Goal: Task Accomplishment & Management: Complete application form

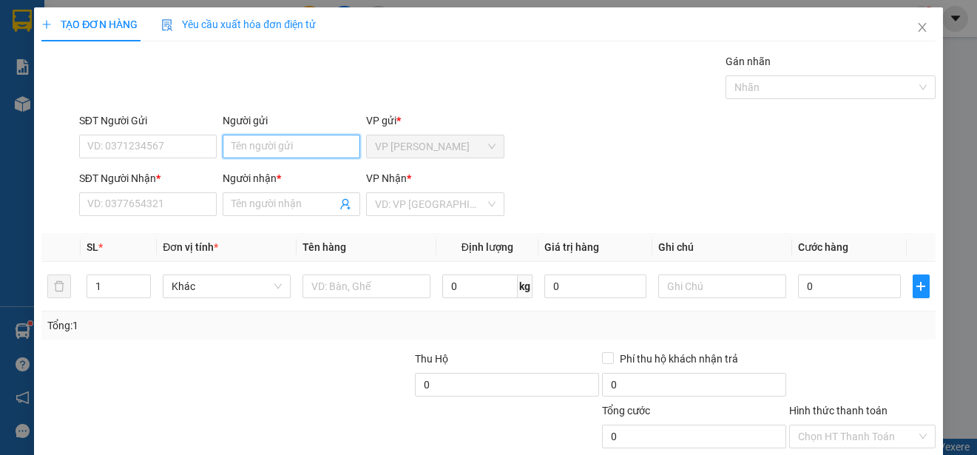
click at [316, 146] on input "Người gửi" at bounding box center [292, 147] width 138 height 24
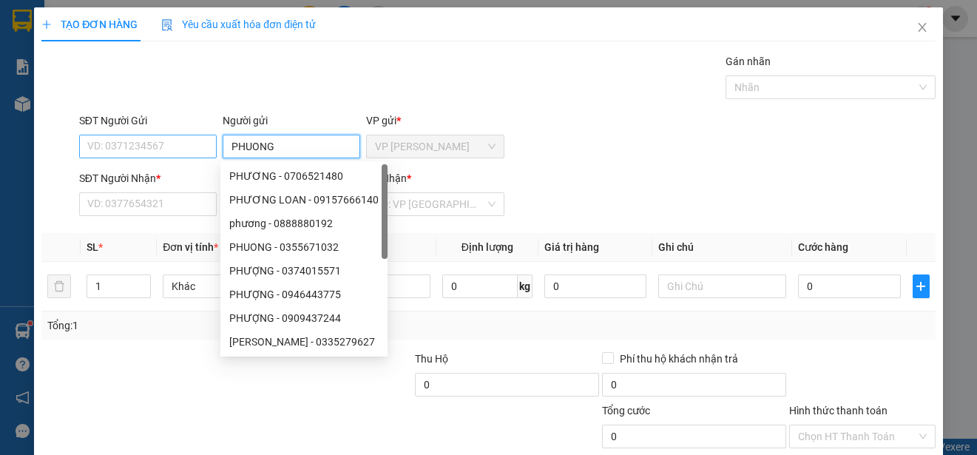
type input "PHUONG"
click at [189, 149] on input "SĐT Người Gửi" at bounding box center [148, 147] width 138 height 24
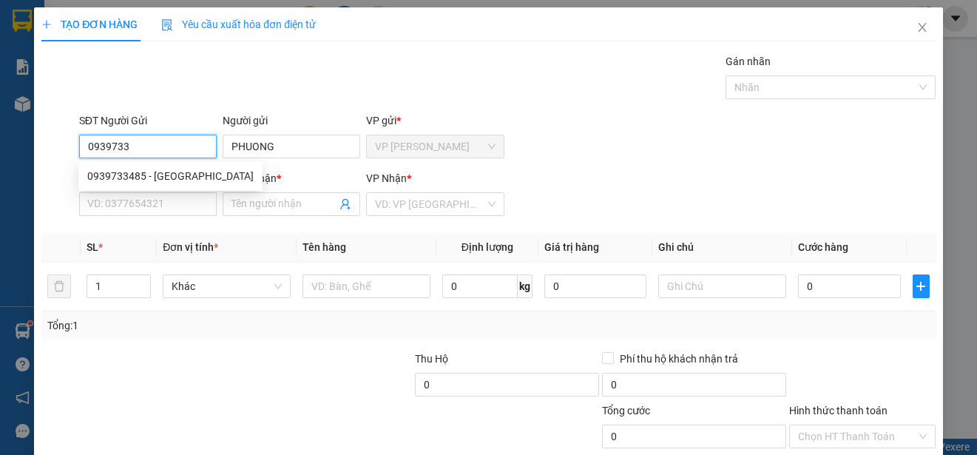
click at [176, 175] on div "0939733485 - PHUONG" at bounding box center [170, 176] width 166 height 16
type input "0939733485"
type input "0939011128"
type input "NAM"
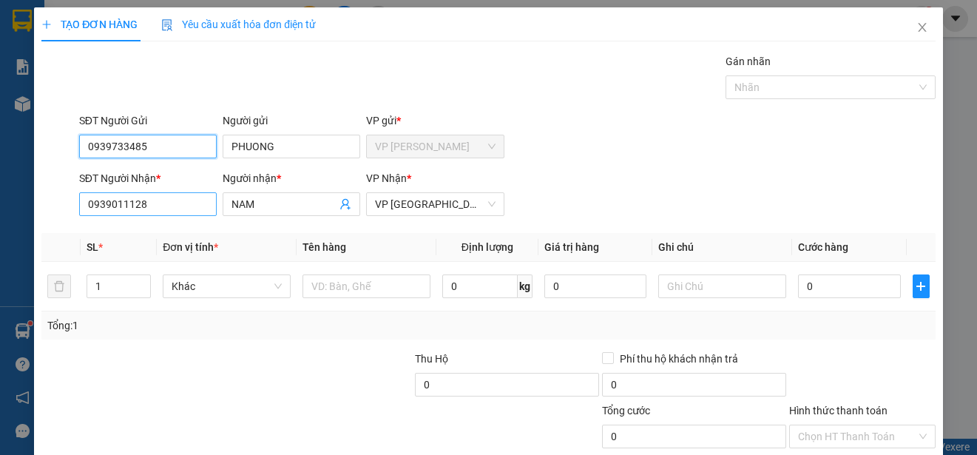
type input "40.000"
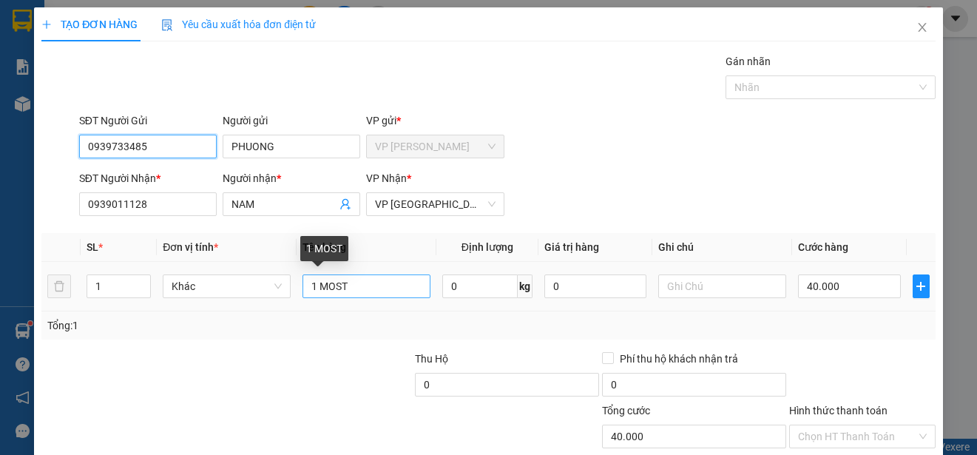
type input "0939733485"
click at [313, 286] on input "1 MOST" at bounding box center [367, 286] width 128 height 24
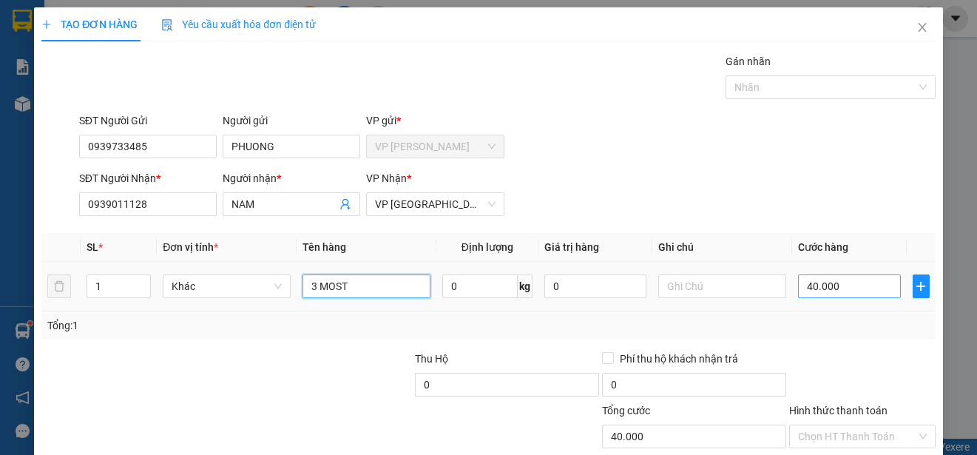
type input "3 MOST"
click at [798, 283] on input "40.000" at bounding box center [849, 286] width 103 height 24
type input "0"
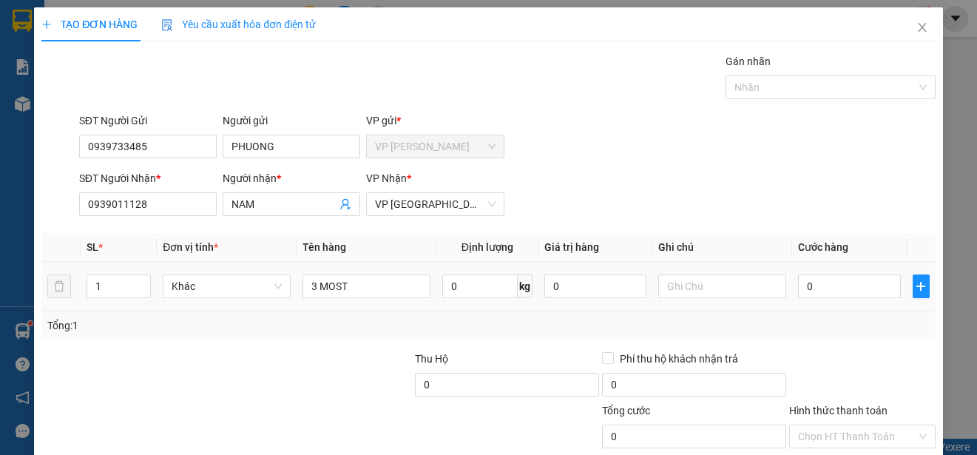
click at [792, 283] on td "0" at bounding box center [849, 287] width 115 height 50
click at [798, 286] on input "0" at bounding box center [849, 286] width 103 height 24
type input "1"
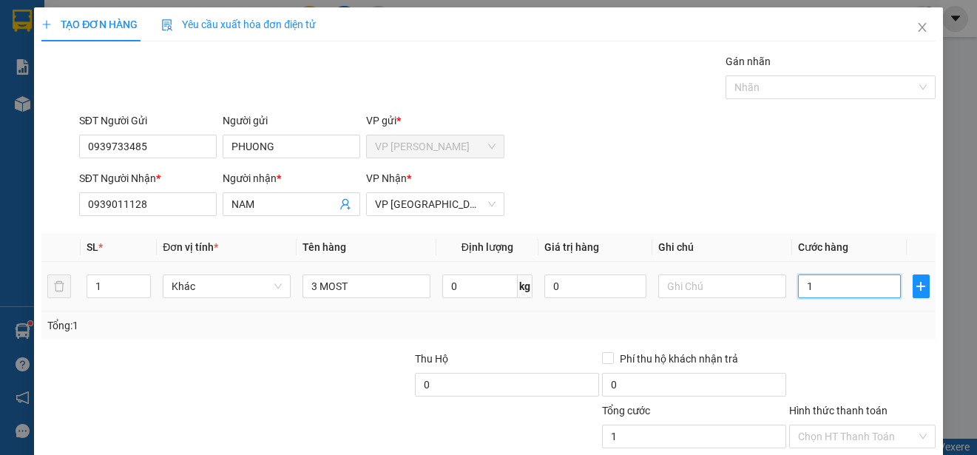
type input "12"
type input "120"
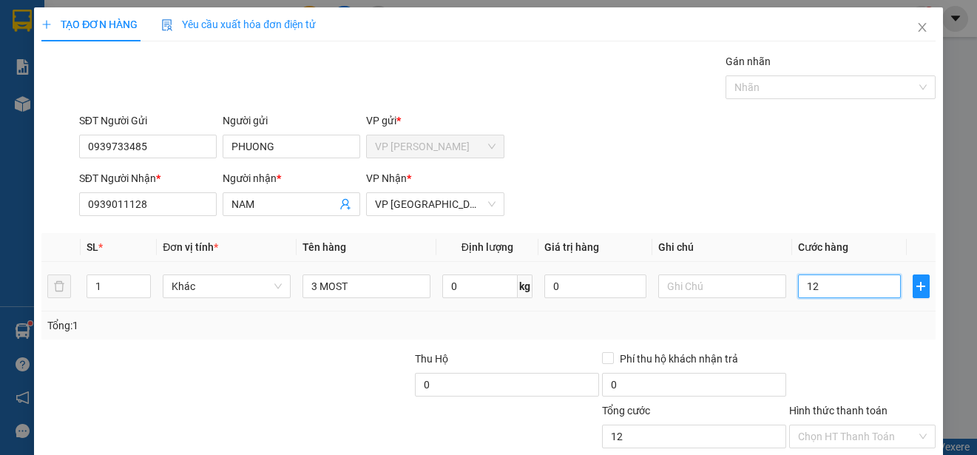
type input "120"
type input "1.200"
type input "12.000"
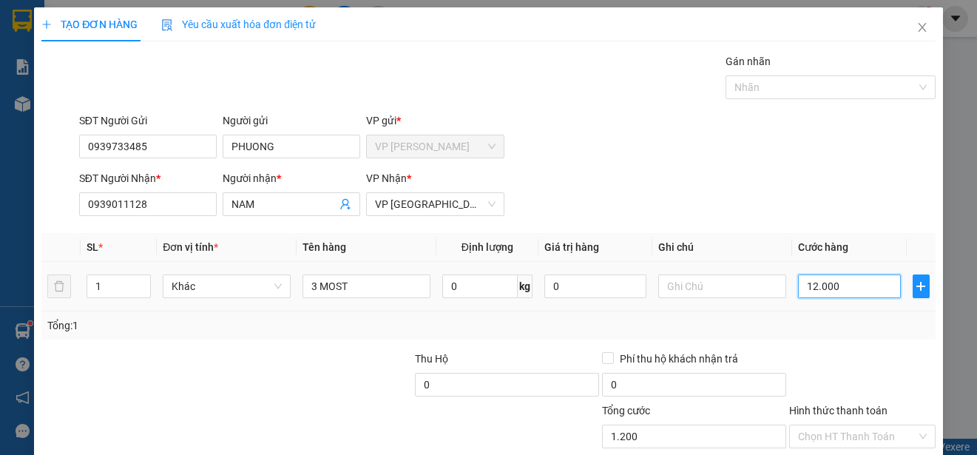
type input "12.000"
type input "120.000"
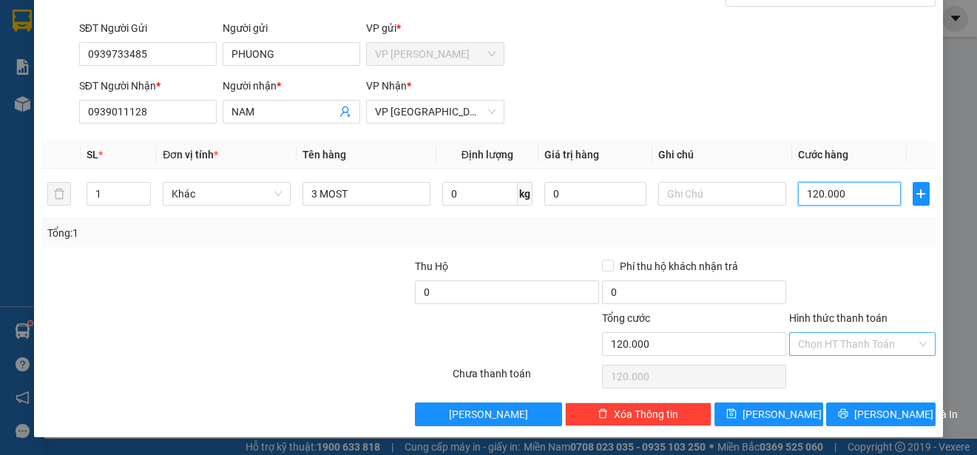
type input "120.000"
click at [869, 339] on input "Hình thức thanh toán" at bounding box center [857, 344] width 118 height 22
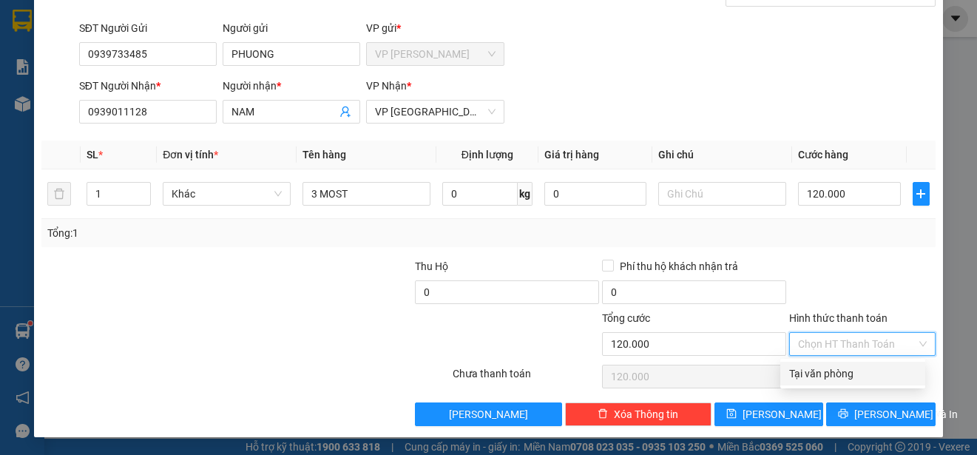
click at [872, 373] on div "Tại văn phòng" at bounding box center [852, 373] width 127 height 16
type input "0"
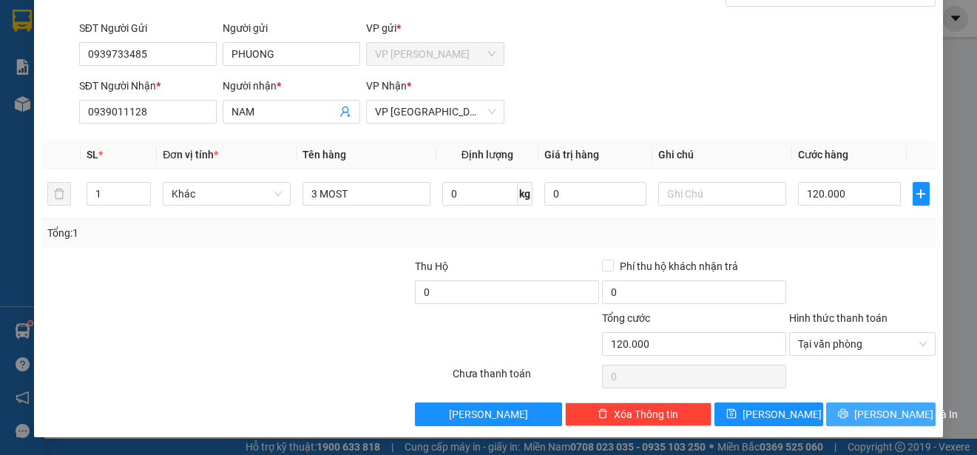
click at [888, 411] on span "Lưu và In" at bounding box center [907, 414] width 104 height 16
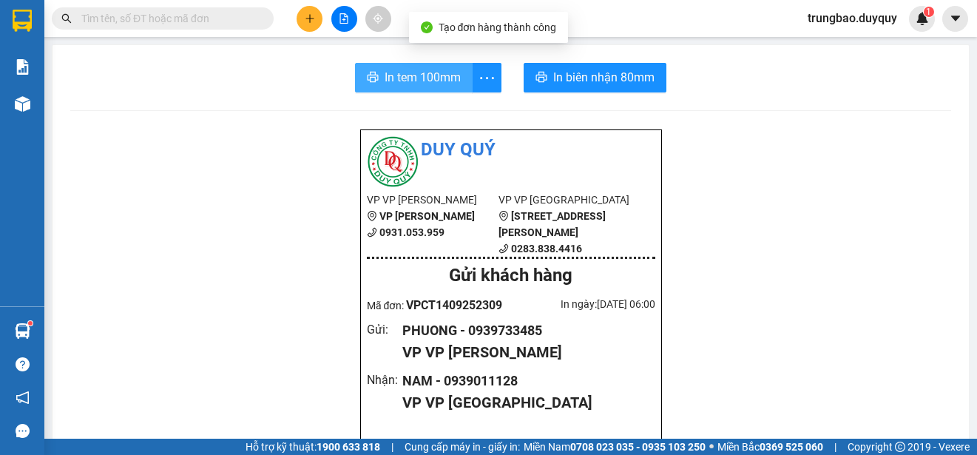
click at [439, 79] on span "In tem 100mm" at bounding box center [423, 77] width 76 height 18
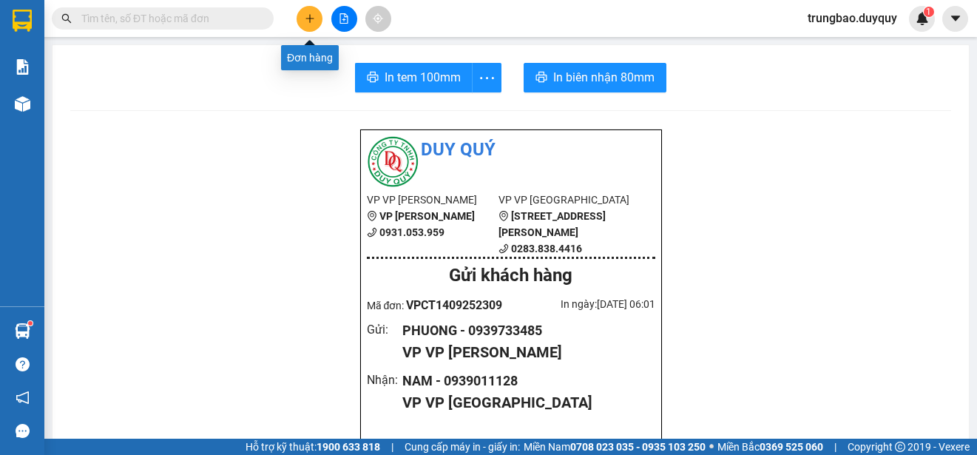
click at [311, 15] on icon "plus" at bounding box center [310, 18] width 10 height 10
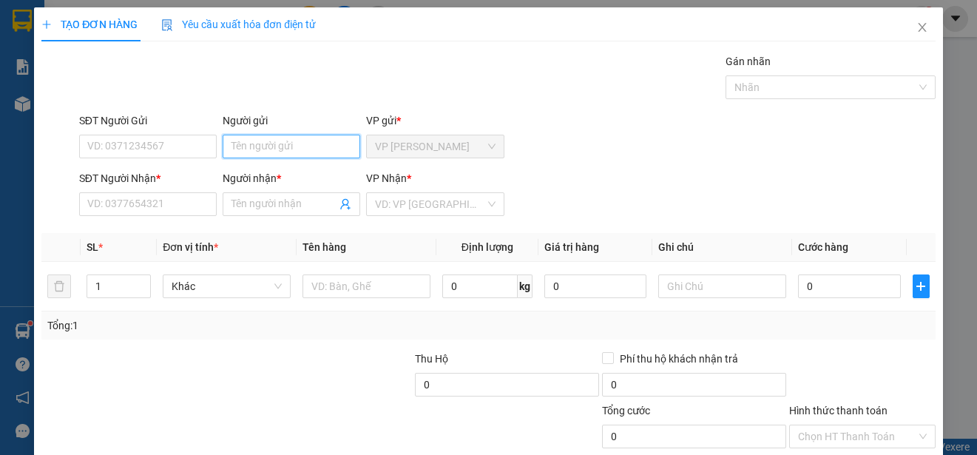
click at [337, 147] on input "Người gửi" at bounding box center [292, 147] width 138 height 24
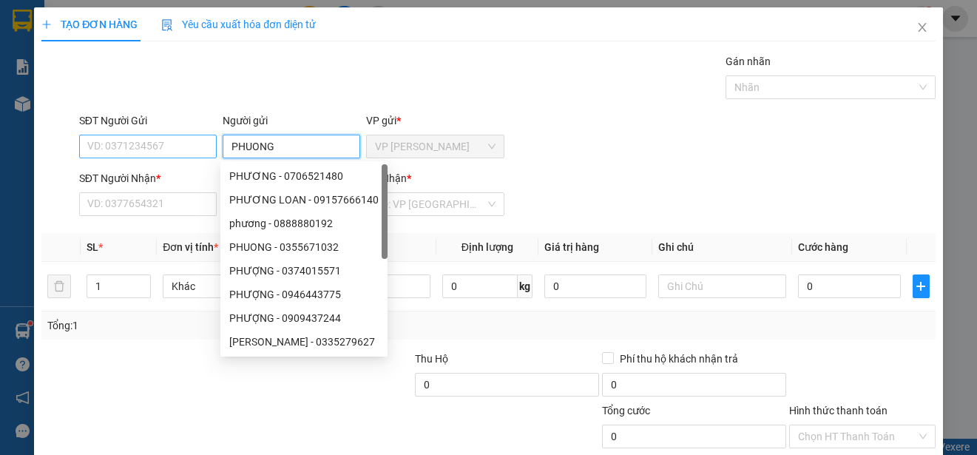
type input "PHUONG"
click at [195, 146] on input "SĐT Người Gửi" at bounding box center [148, 147] width 138 height 24
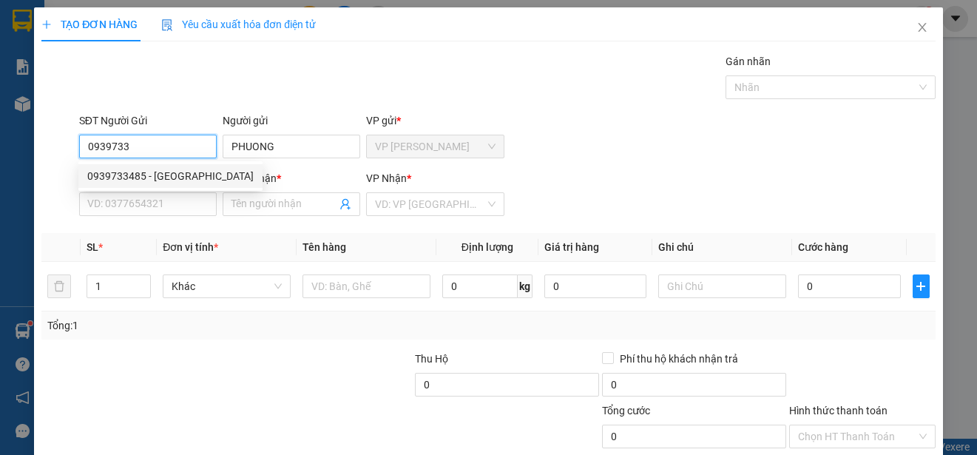
click at [183, 174] on div "0939733485 - PHUONG" at bounding box center [170, 176] width 166 height 16
type input "0939733485"
type input "0939011128"
type input "NAM"
type input "120.000"
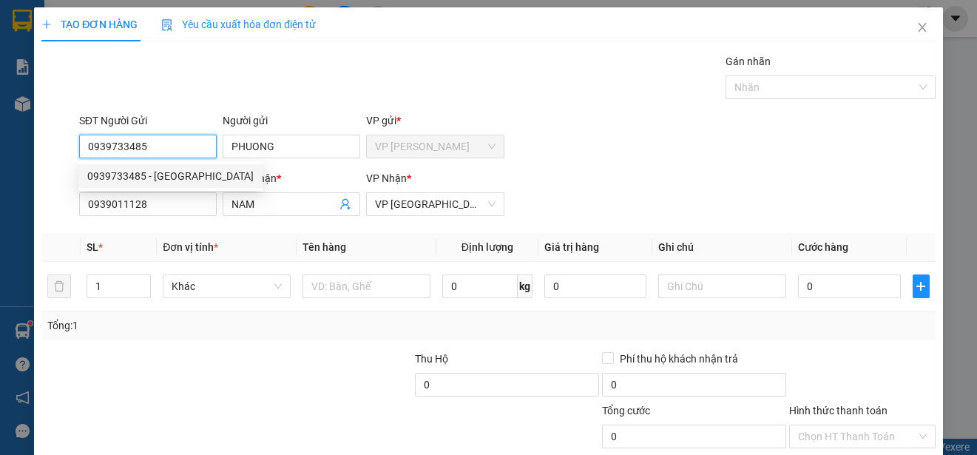
type input "120.000"
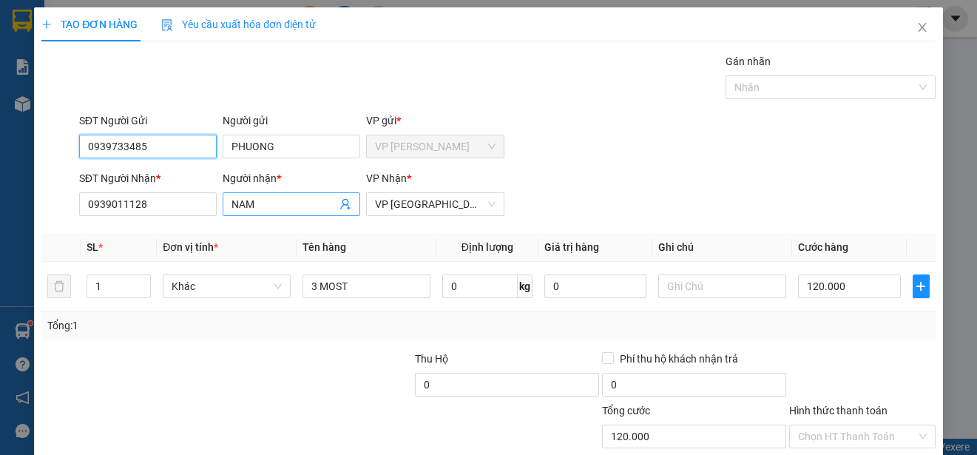
type input "0939733485"
click at [283, 207] on input "NAM" at bounding box center [284, 204] width 105 height 16
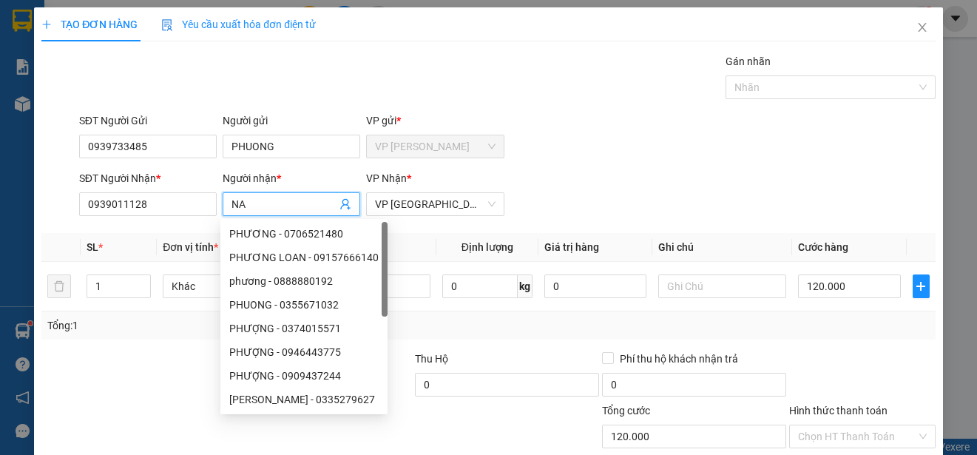
type input "N"
type input "CHIN"
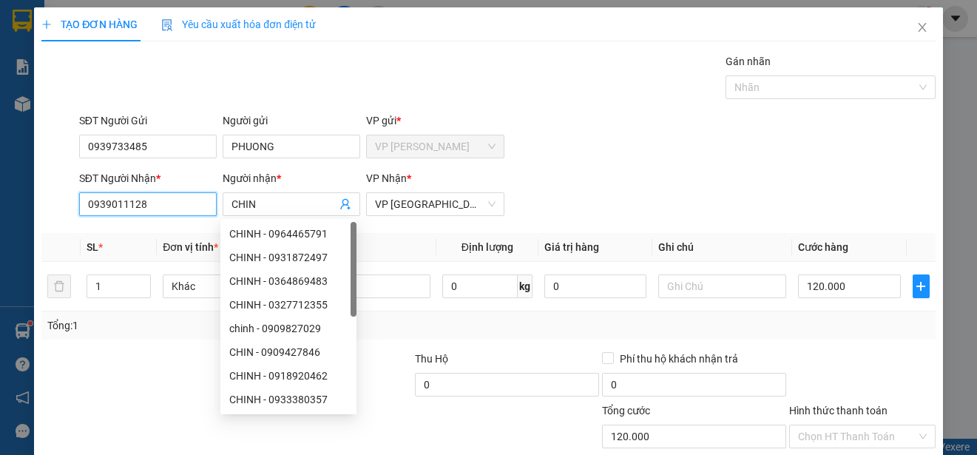
click at [185, 206] on input "0939011128" at bounding box center [148, 204] width 138 height 24
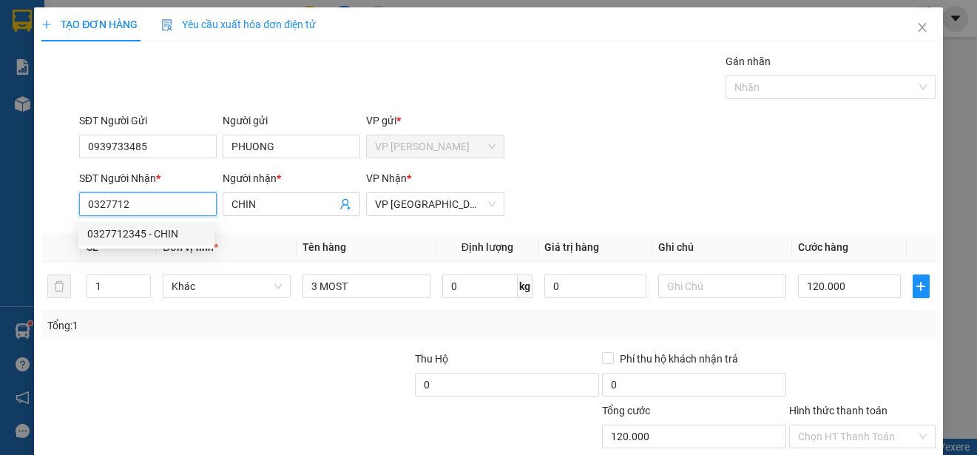
click at [184, 231] on div "0327712345 - CHIN" at bounding box center [146, 234] width 118 height 16
type input "0327712345"
type input "130.000"
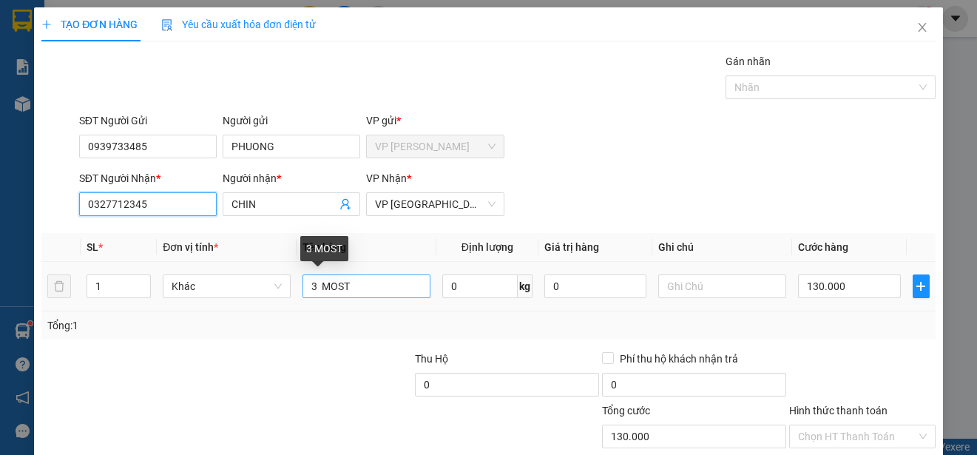
type input "0327712345"
click at [313, 286] on input "3 MOST" at bounding box center [367, 286] width 128 height 24
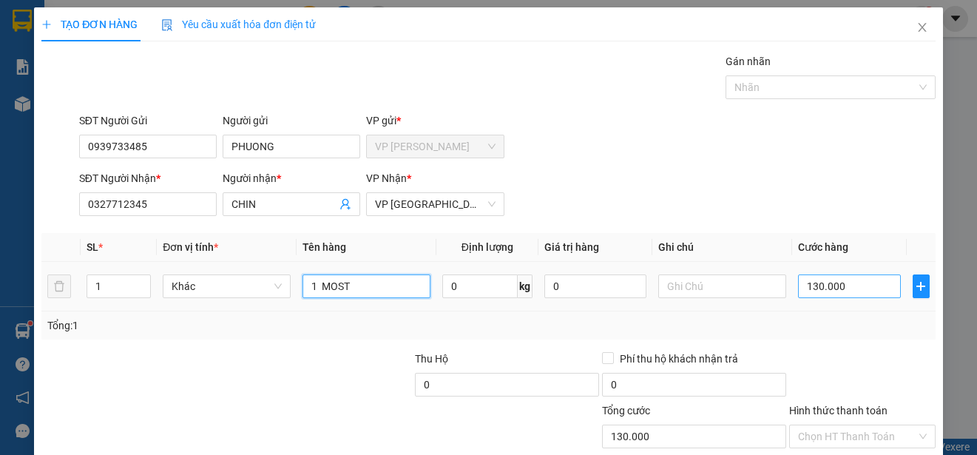
type input "1 MOST"
click at [798, 285] on input "130.000" at bounding box center [849, 286] width 103 height 24
type input "0"
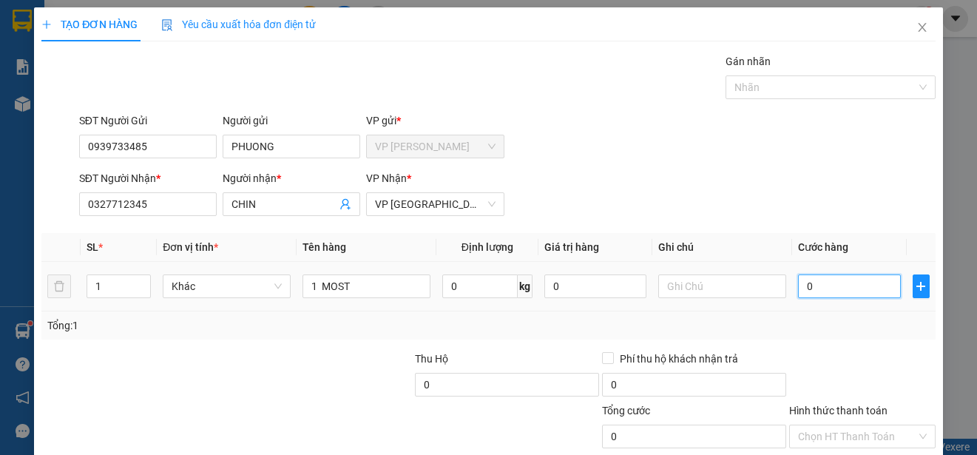
click at [798, 285] on input "0" at bounding box center [849, 286] width 103 height 24
type input "40"
type input "400"
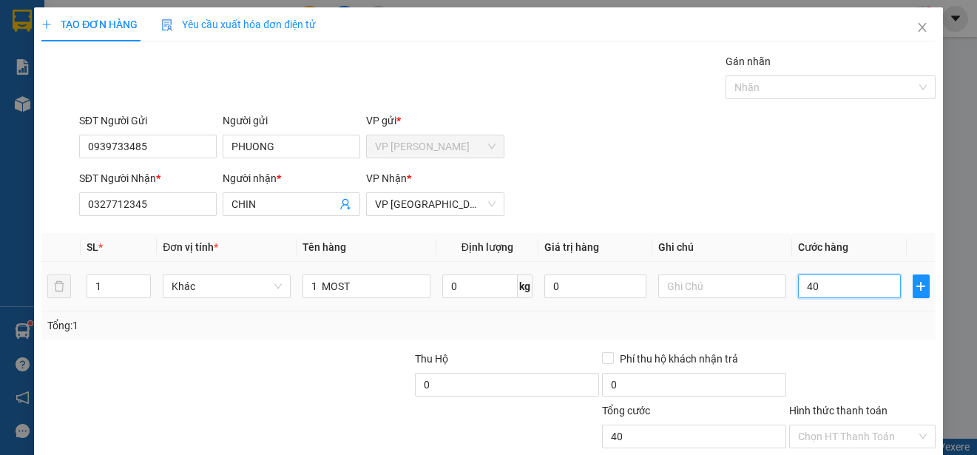
type input "400"
type input "4.000"
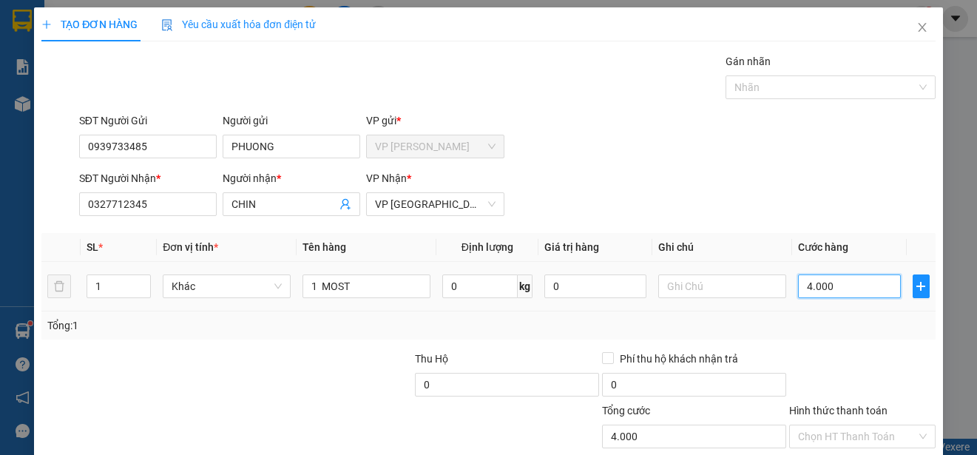
type input "40.000"
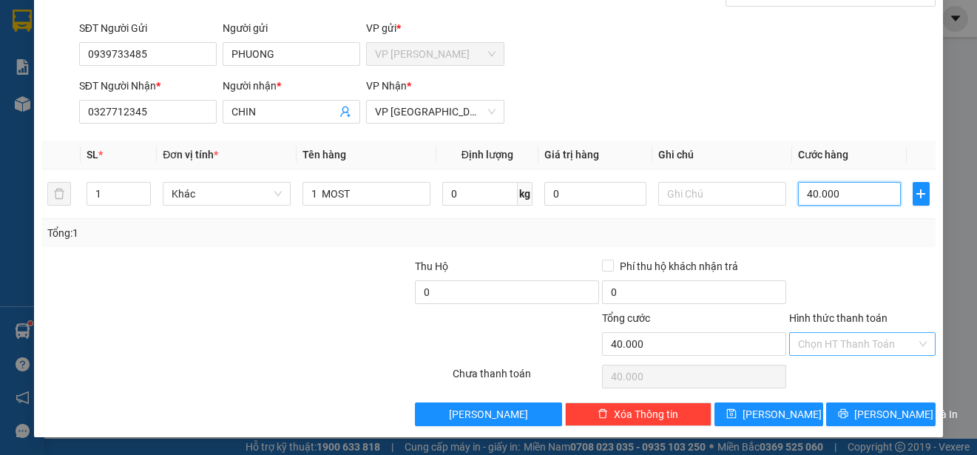
type input "40.000"
click at [883, 346] on input "Hình thức thanh toán" at bounding box center [857, 344] width 118 height 22
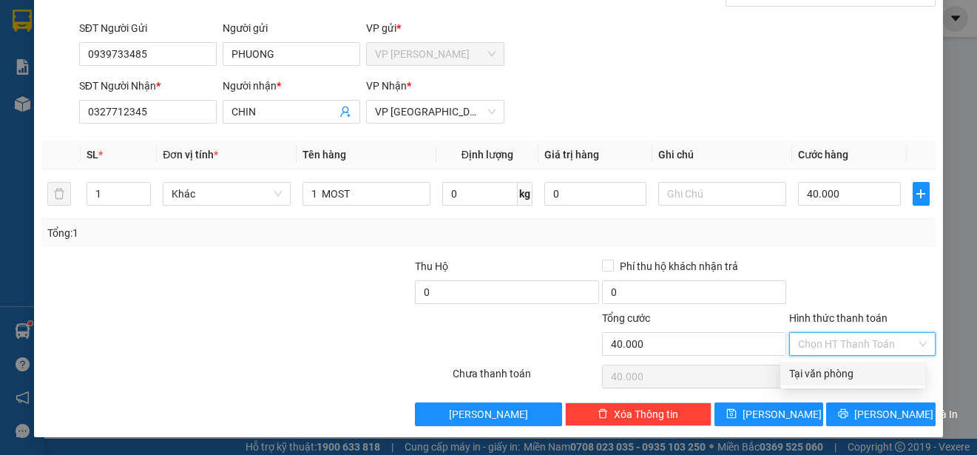
click at [883, 370] on div "Tại văn phòng" at bounding box center [852, 373] width 127 height 16
type input "0"
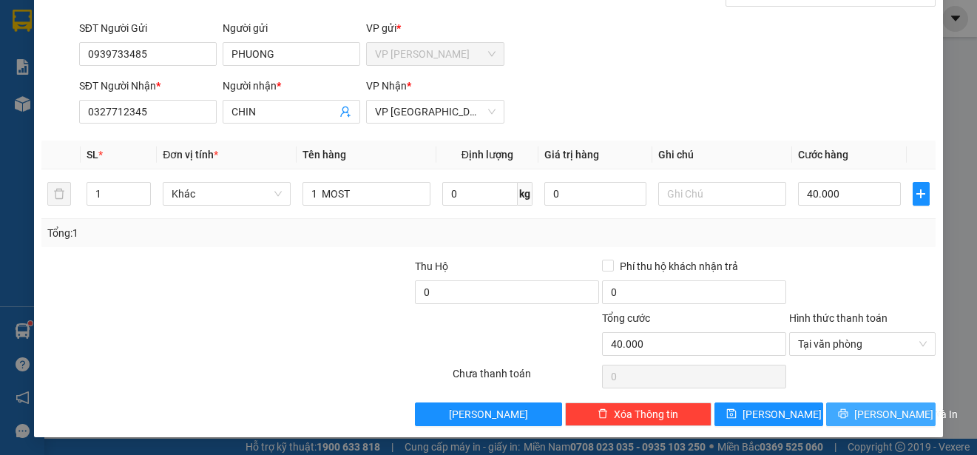
click at [889, 409] on span "Lưu và In" at bounding box center [907, 414] width 104 height 16
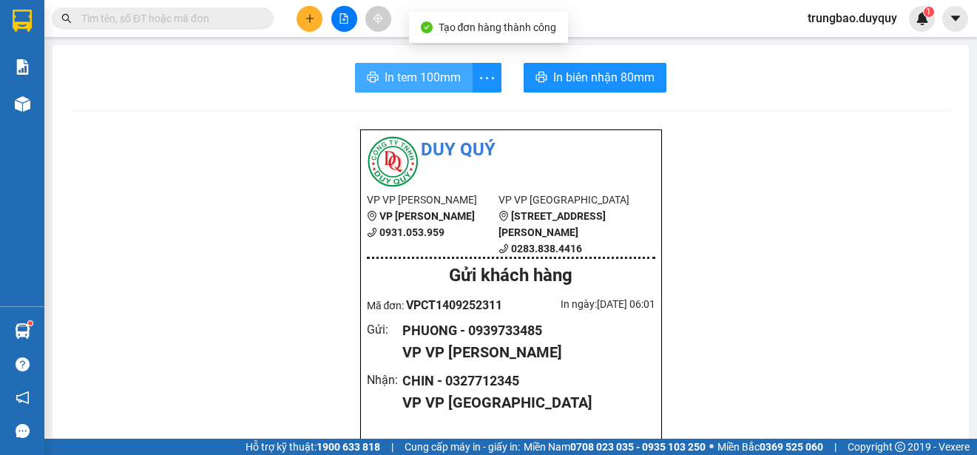
click at [438, 83] on span "In tem 100mm" at bounding box center [423, 77] width 76 height 18
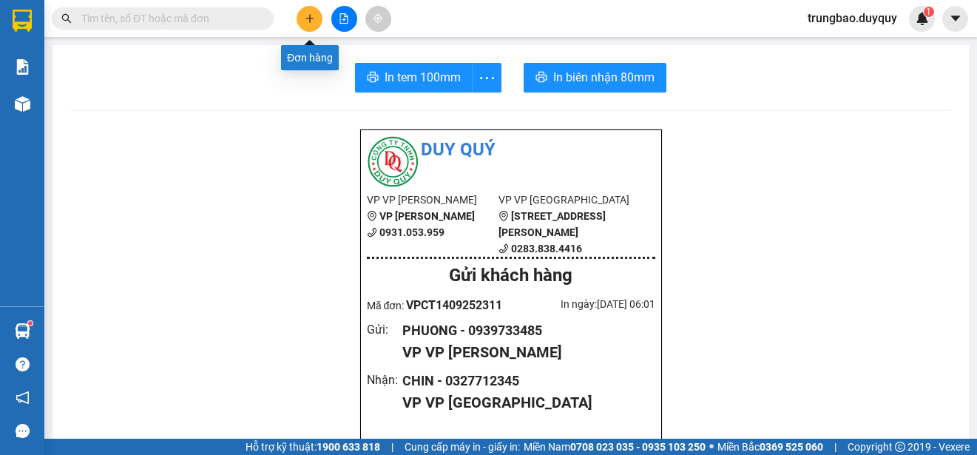
click at [311, 25] on button at bounding box center [310, 19] width 26 height 26
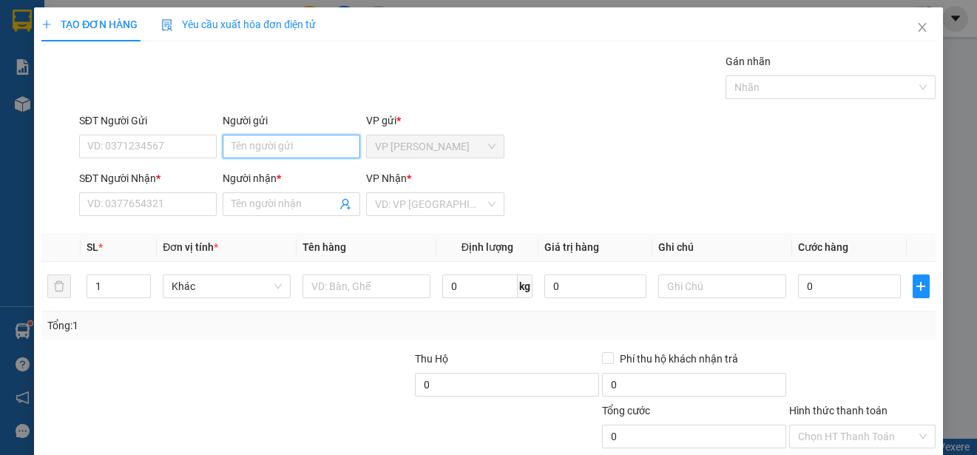
click at [325, 144] on input "Người gửi" at bounding box center [292, 147] width 138 height 24
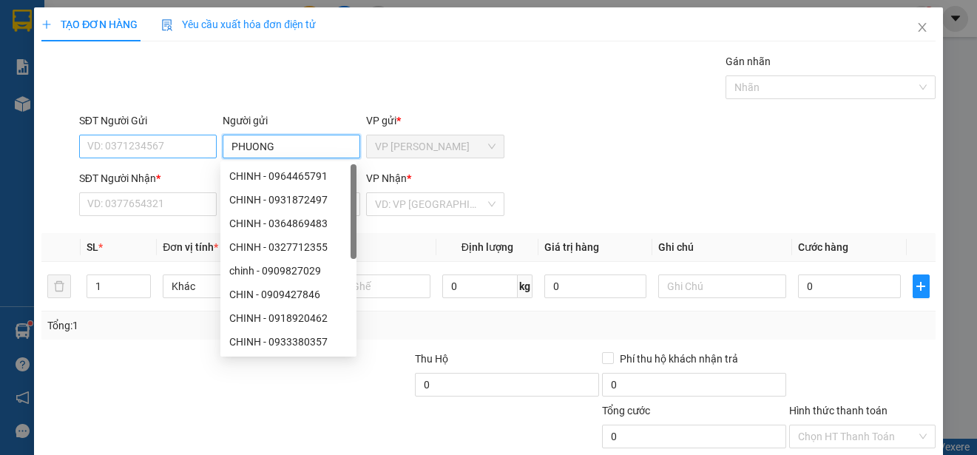
type input "PHUONG"
click at [191, 144] on input "SĐT Người Gửi" at bounding box center [148, 147] width 138 height 24
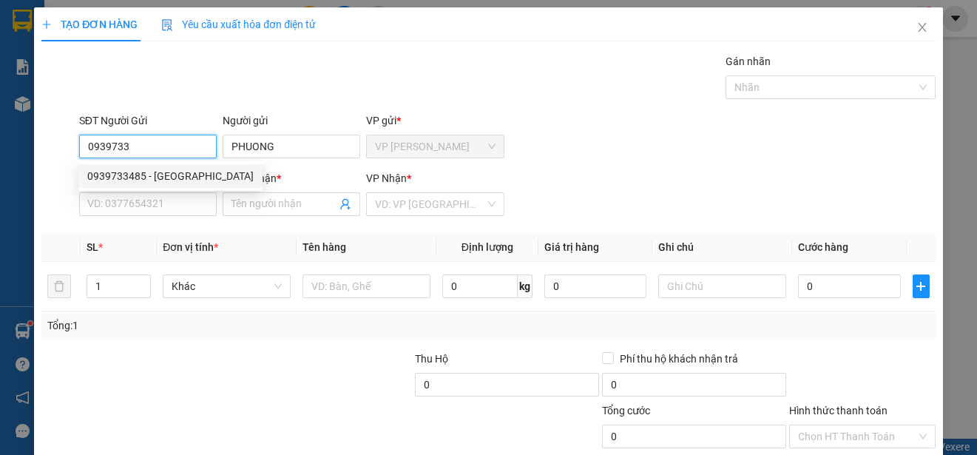
click at [192, 171] on div "0939733485 - PHUONG" at bounding box center [170, 176] width 166 height 16
type input "0939733485"
type input "0327712345"
type input "CHIN"
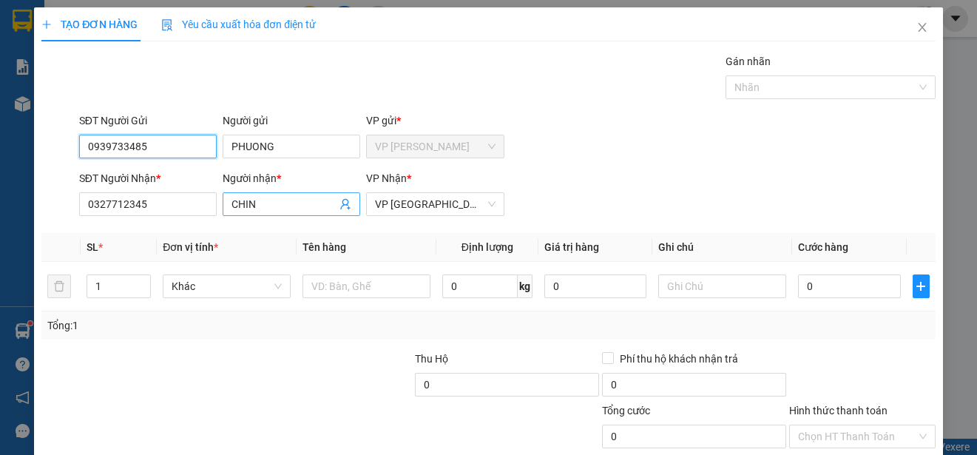
type input "0939733485"
click at [302, 205] on input "CHIN" at bounding box center [284, 204] width 105 height 16
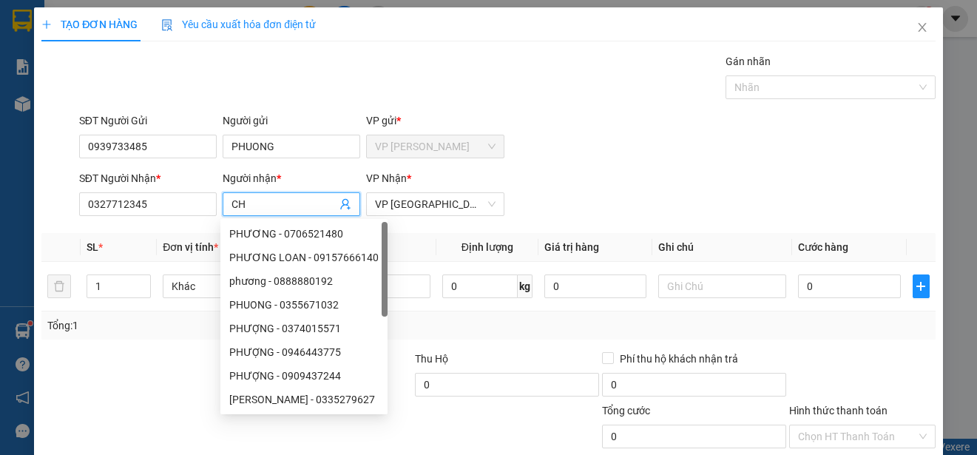
type input "C"
type input "40.000"
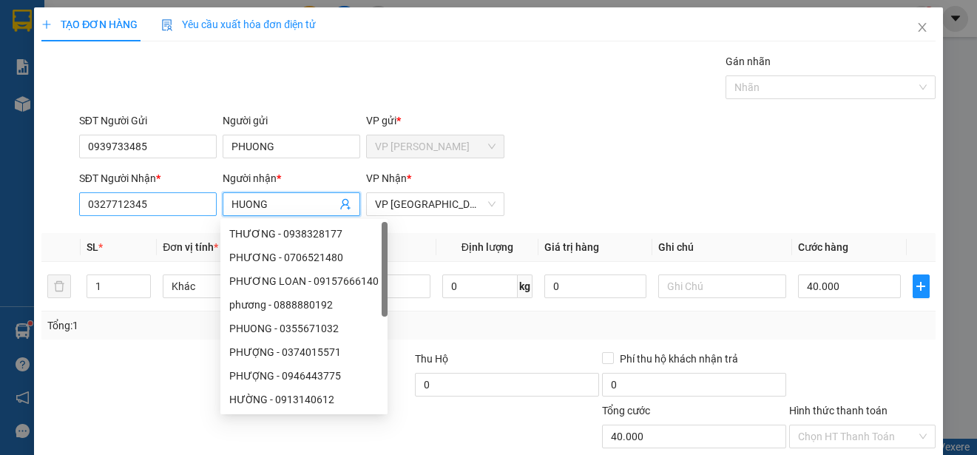
type input "HUONG"
click at [201, 203] on input "0327712345" at bounding box center [148, 204] width 138 height 24
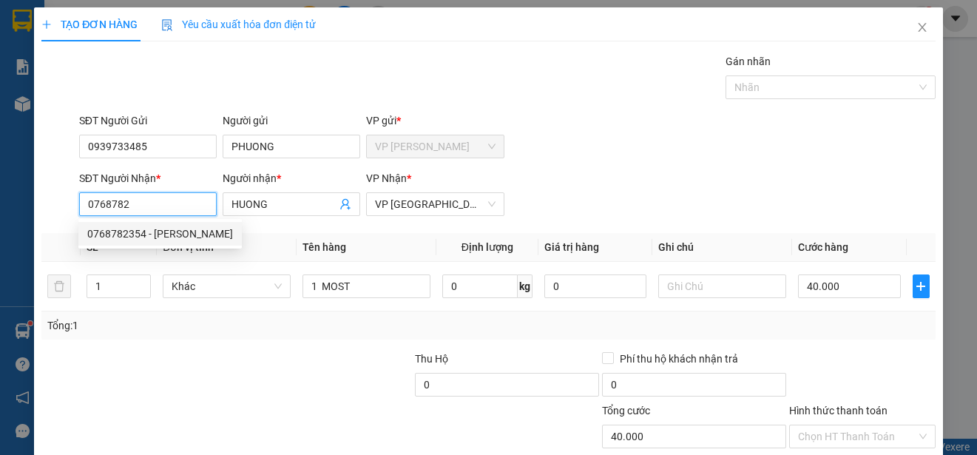
click at [179, 228] on div "0768782354 - HUONG" at bounding box center [160, 234] width 146 height 16
type input "0768782354"
type input "50.000"
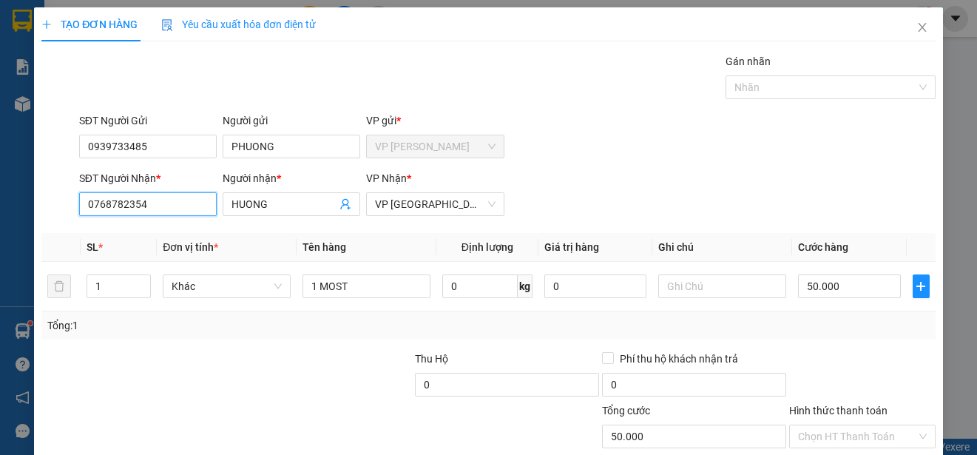
scroll to position [92, 0]
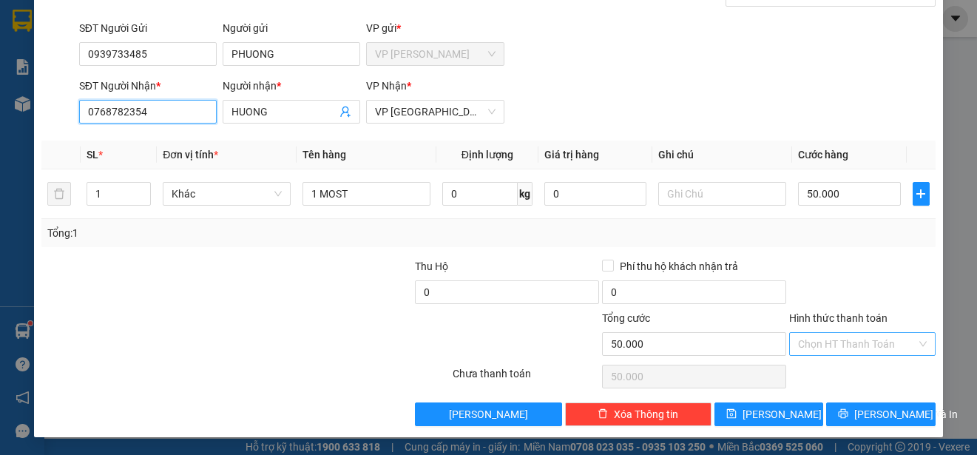
type input "0768782354"
click at [882, 342] on input "Hình thức thanh toán" at bounding box center [857, 344] width 118 height 22
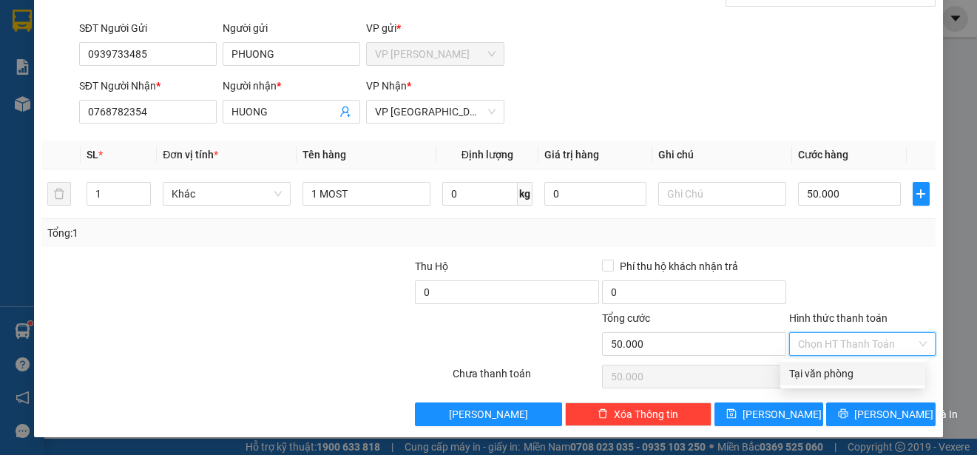
click at [870, 370] on div "Tại văn phòng" at bounding box center [852, 373] width 127 height 16
type input "0"
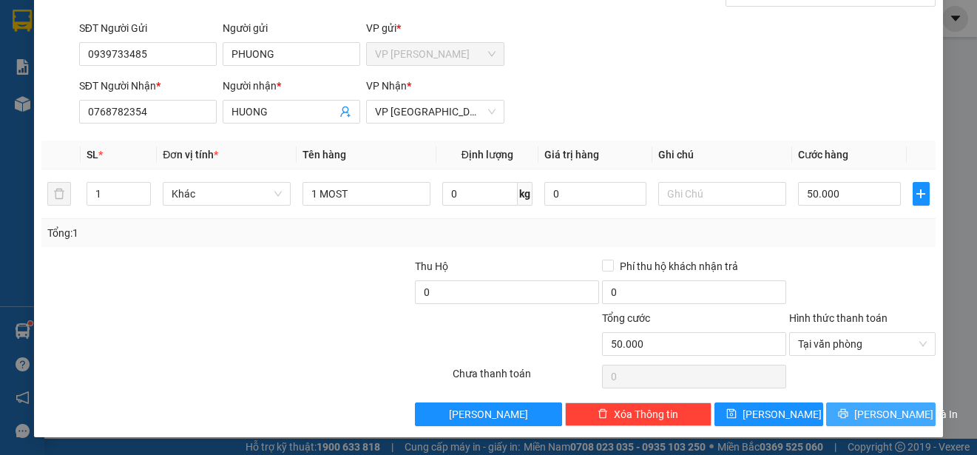
click at [874, 409] on span "Lưu và In" at bounding box center [907, 414] width 104 height 16
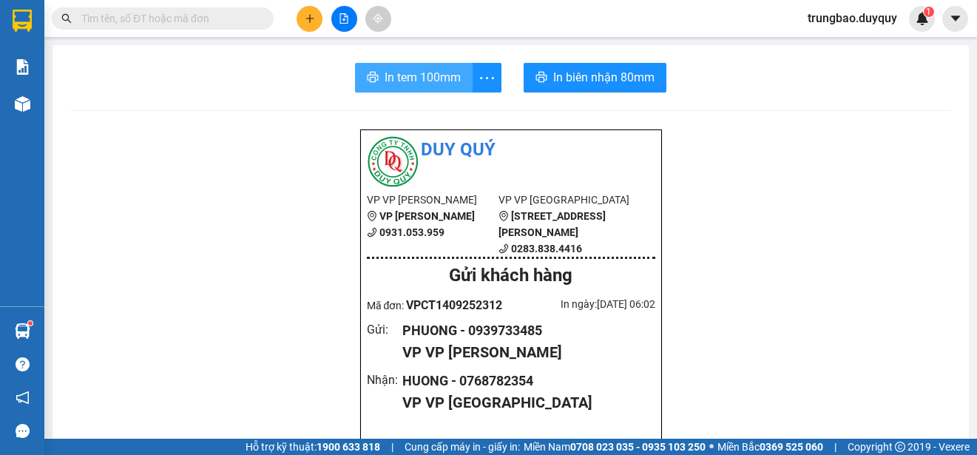
click at [385, 80] on span "In tem 100mm" at bounding box center [423, 77] width 76 height 18
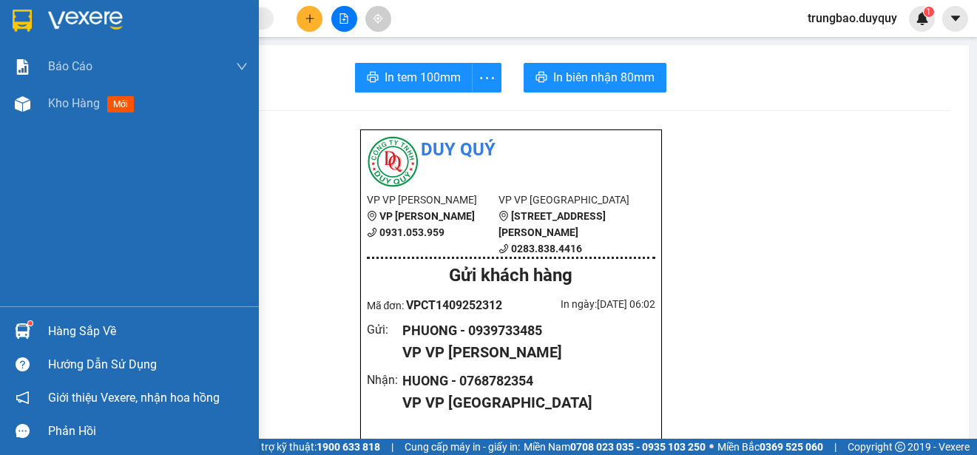
click at [27, 20] on img at bounding box center [22, 21] width 19 height 22
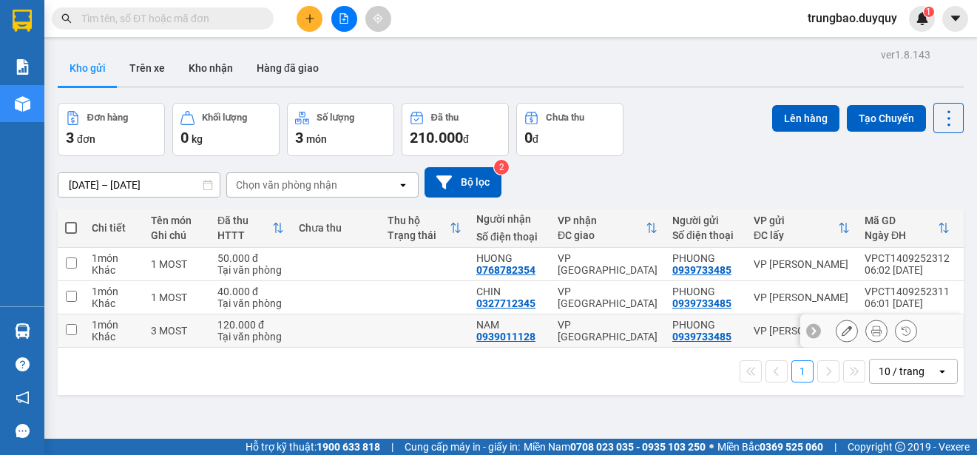
click at [70, 330] on input "checkbox" at bounding box center [71, 329] width 11 height 11
checkbox input "true"
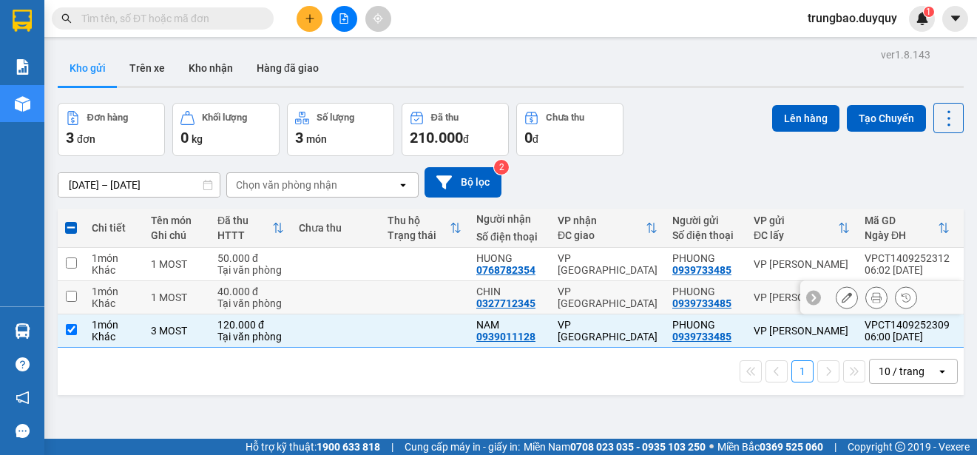
click at [70, 296] on input "checkbox" at bounding box center [71, 296] width 11 height 11
checkbox input "true"
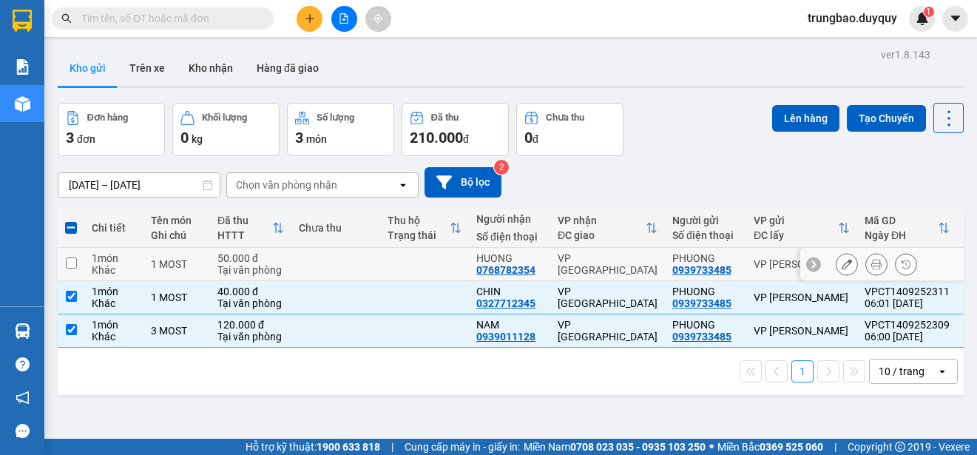
click at [68, 262] on input "checkbox" at bounding box center [71, 262] width 11 height 11
checkbox input "true"
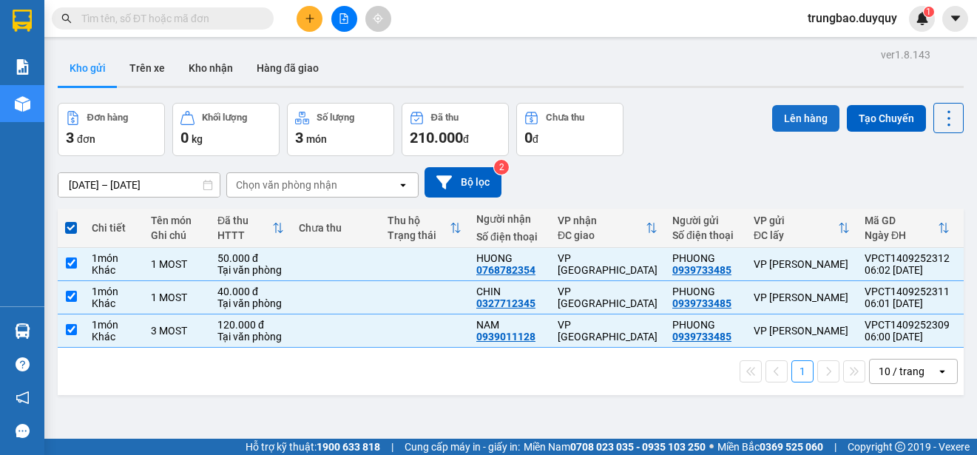
click at [784, 118] on button "Lên hàng" at bounding box center [805, 118] width 67 height 27
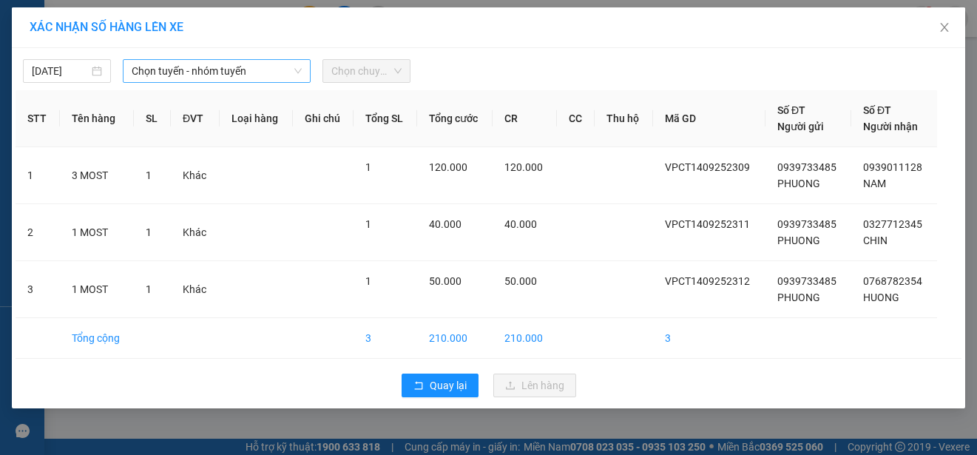
click at [258, 68] on span "Chọn tuyến - nhóm tuyến" at bounding box center [217, 71] width 170 height 22
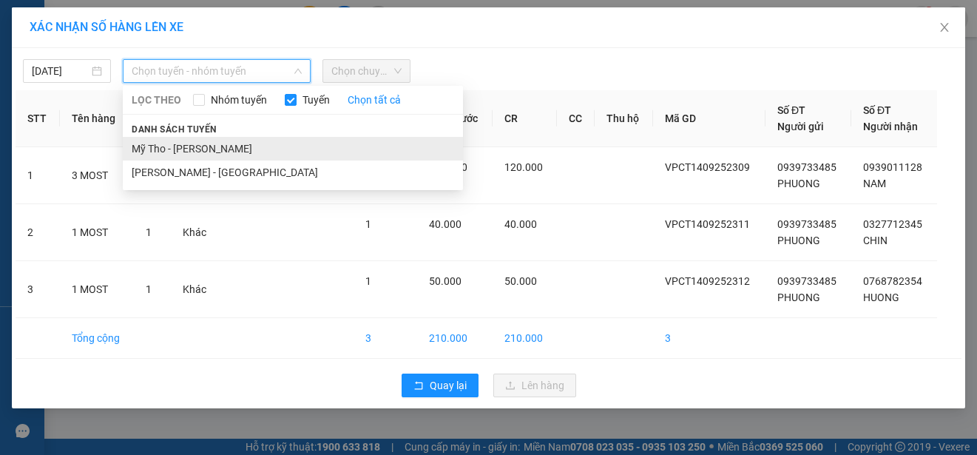
click at [266, 146] on li "Mỹ Tho - Hồ Chí Minh" at bounding box center [293, 149] width 340 height 24
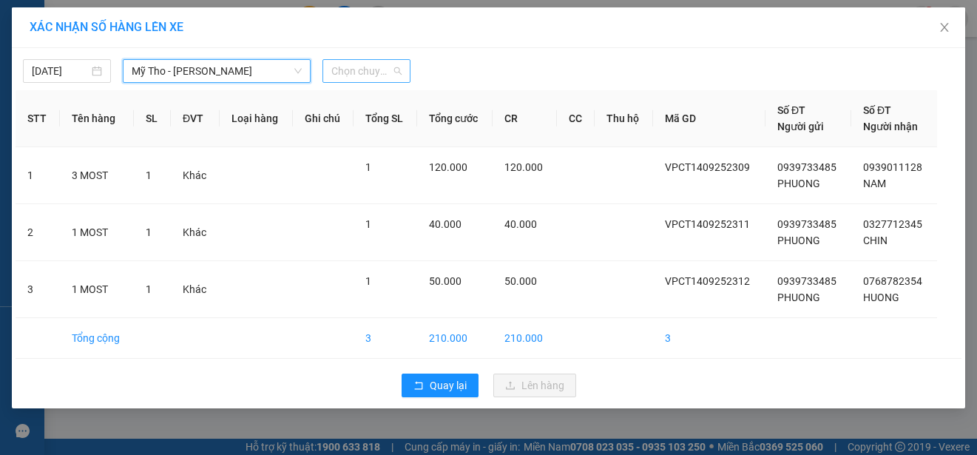
click at [394, 72] on span "Chọn chuyến" at bounding box center [366, 71] width 70 height 22
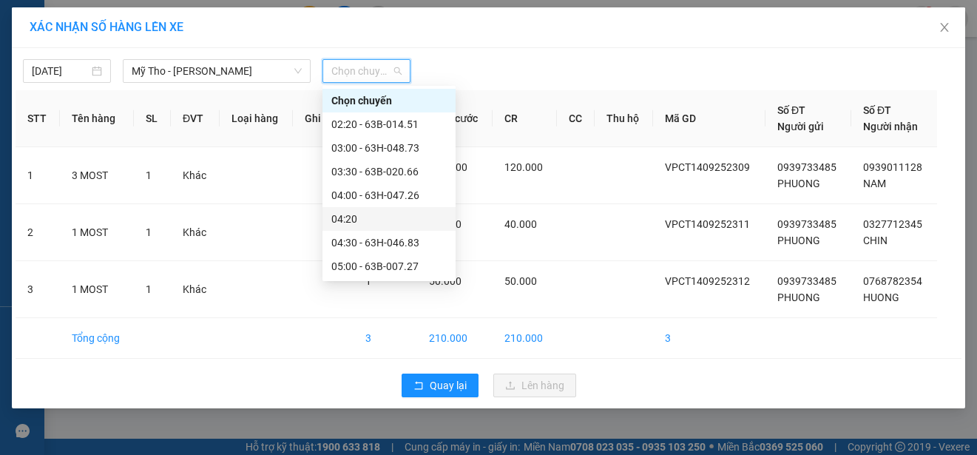
scroll to position [74, 0]
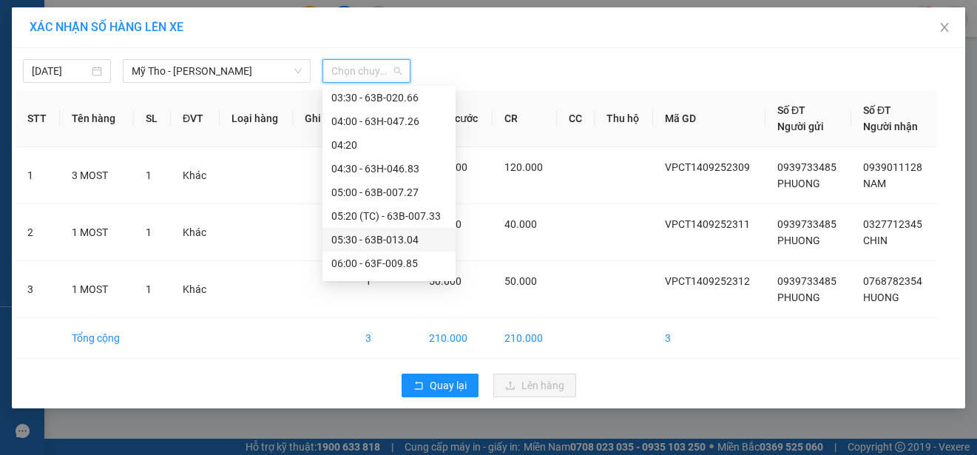
click at [408, 234] on div "05:30 - 63B-013.04" at bounding box center [388, 240] width 115 height 16
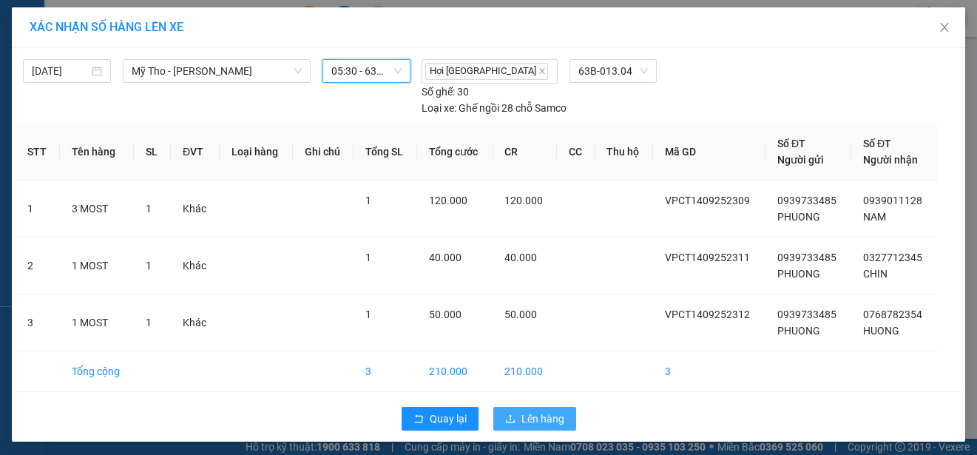
click at [546, 414] on span "Lên hàng" at bounding box center [543, 419] width 43 height 16
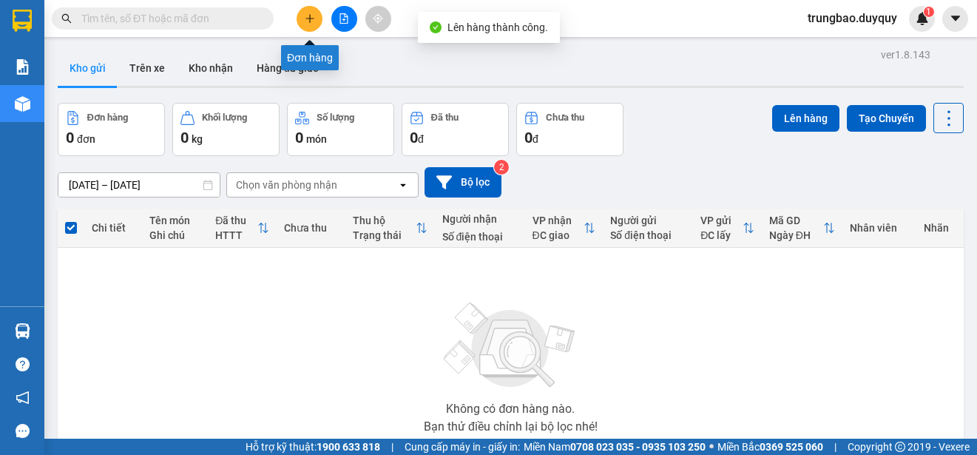
click at [316, 21] on button at bounding box center [310, 19] width 26 height 26
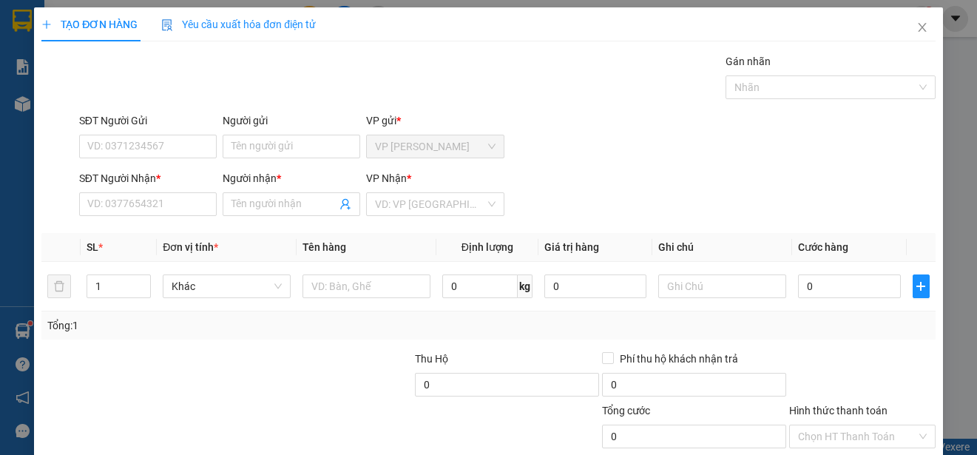
click at [314, 132] on div "Người gửi" at bounding box center [292, 123] width 138 height 22
click at [320, 146] on input "Người gửi" at bounding box center [292, 147] width 138 height 24
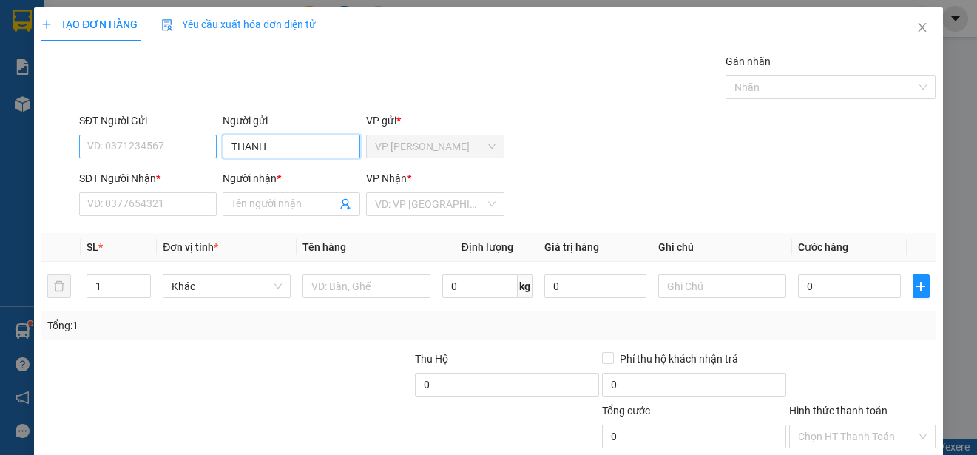
type input "THANH"
drag, startPoint x: 197, startPoint y: 149, endPoint x: 197, endPoint y: 161, distance: 12.6
click at [197, 155] on input "SĐT Người Gửi" at bounding box center [148, 147] width 138 height 24
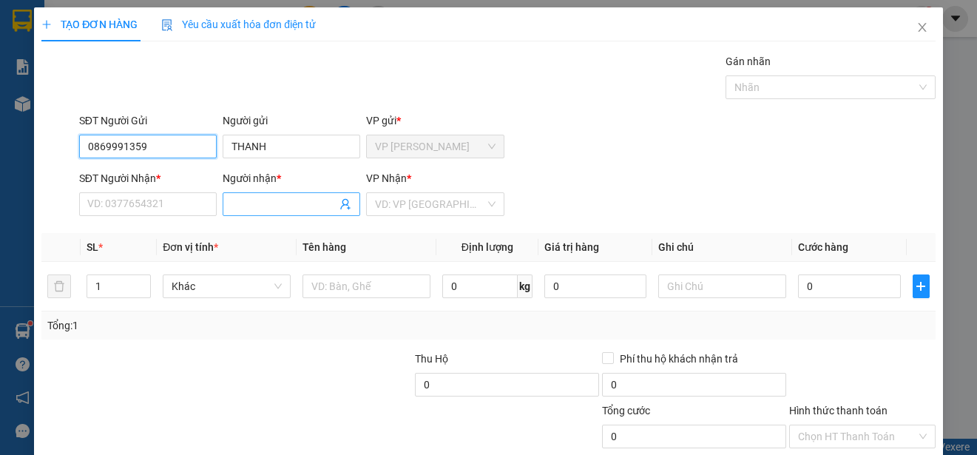
type input "0869991359"
click at [266, 201] on input "Người nhận *" at bounding box center [284, 204] width 105 height 16
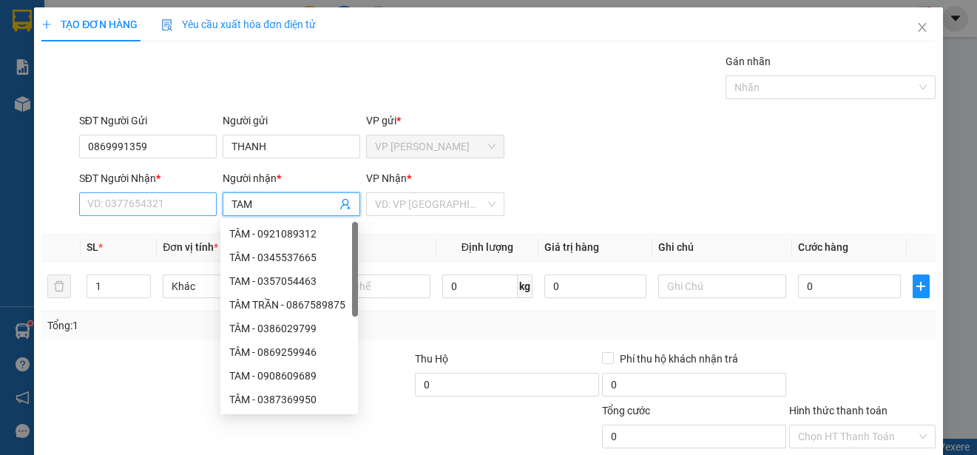
type input "TAM"
click at [188, 206] on input "SĐT Người Nhận *" at bounding box center [148, 204] width 138 height 24
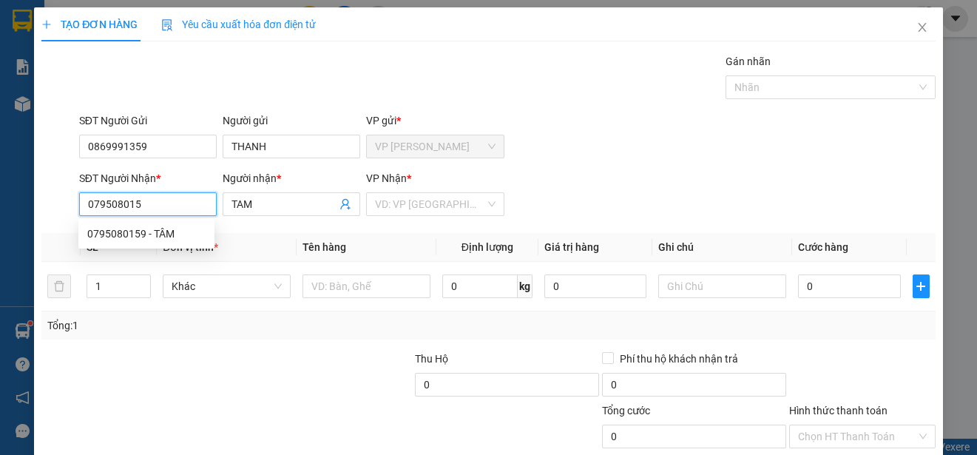
type input "0795080159"
click at [181, 228] on div "0795080159 - TÂM" at bounding box center [146, 234] width 118 height 16
type input "TÂM"
type input "30.000"
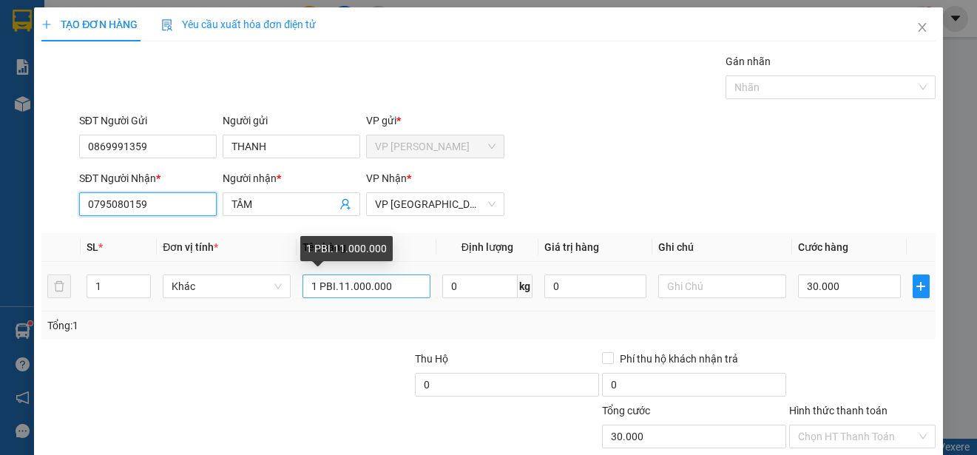
type input "0795080159"
click at [388, 289] on input "1 PBI.11.000.000" at bounding box center [367, 286] width 128 height 24
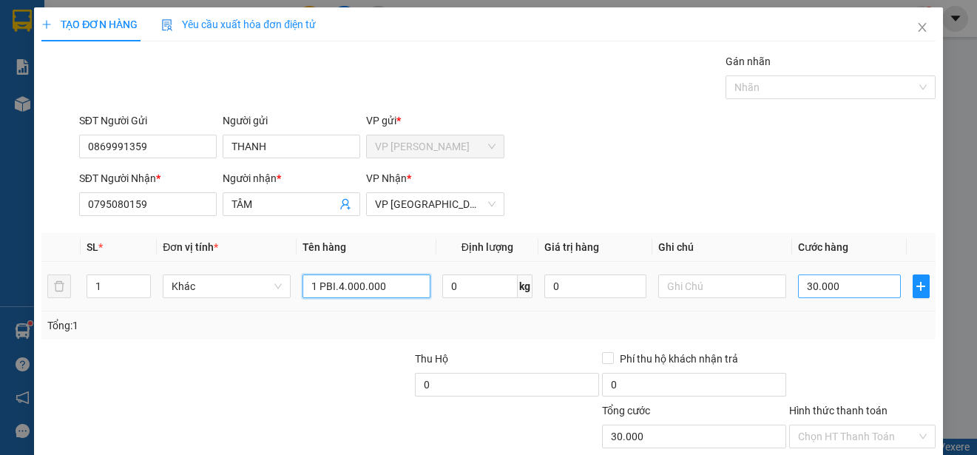
type input "1 PBI.4.000.000"
click at [798, 283] on input "30.000" at bounding box center [849, 286] width 103 height 24
type input "0"
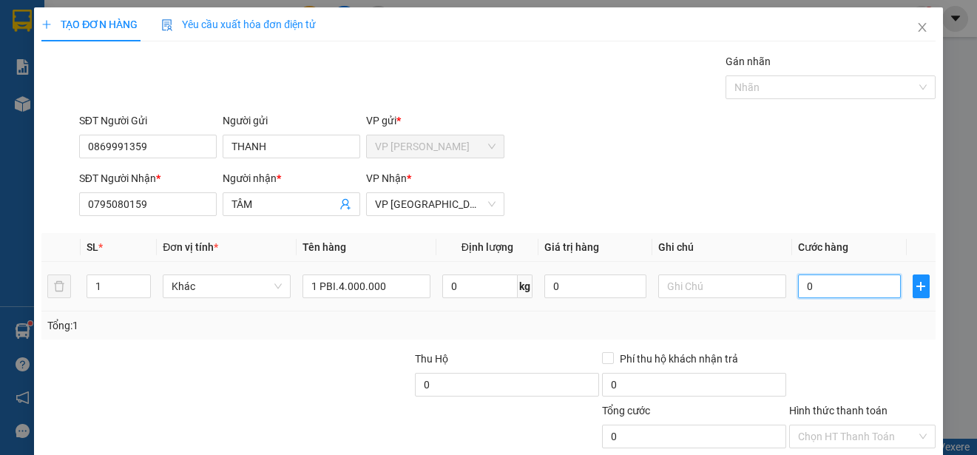
click at [798, 283] on input "0" at bounding box center [849, 286] width 103 height 24
type input "20"
type input "200"
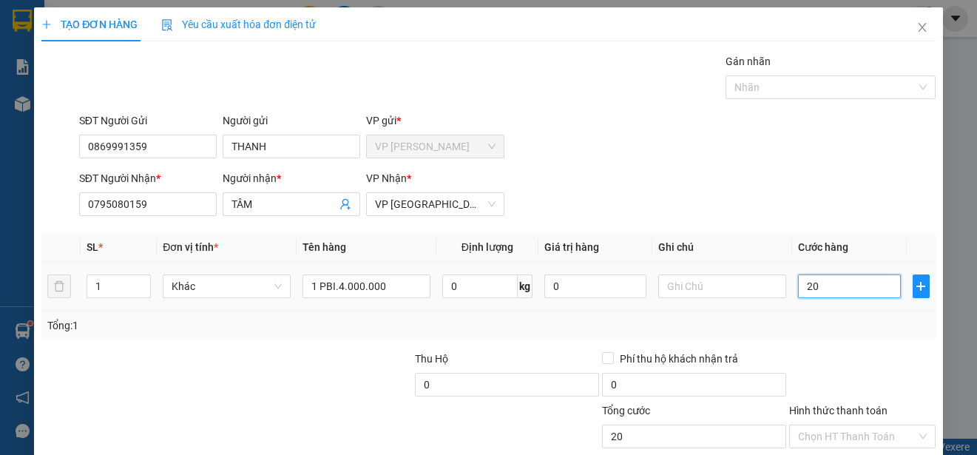
type input "200"
type input "2.000"
type input "20.000"
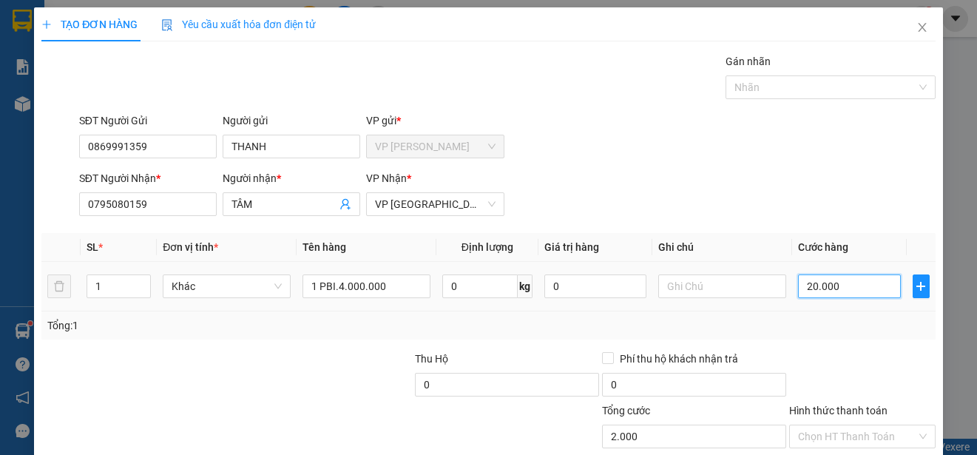
type input "20.000"
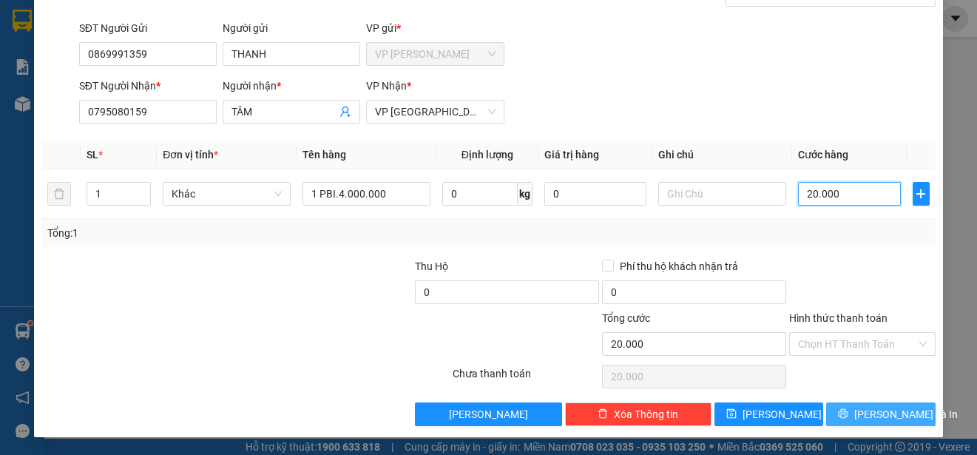
type input "20.000"
click at [901, 417] on button "Lưu và In" at bounding box center [881, 414] width 110 height 24
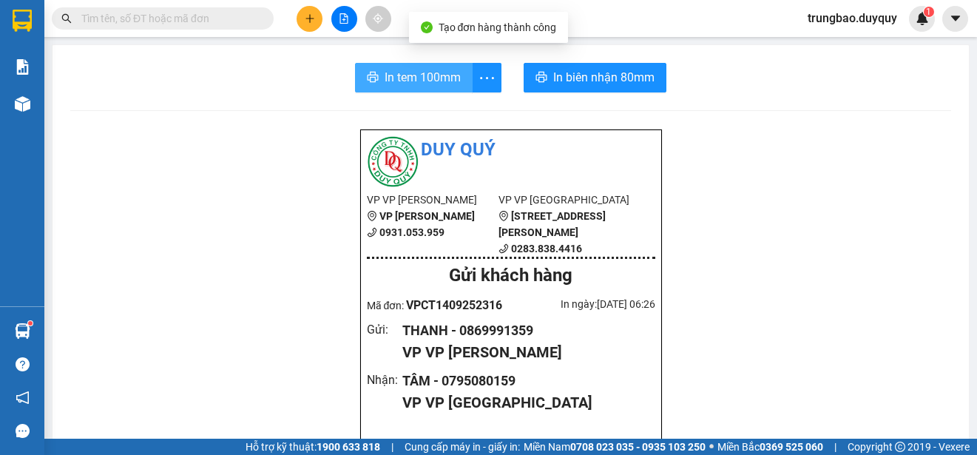
click at [440, 76] on span "In tem 100mm" at bounding box center [423, 77] width 76 height 18
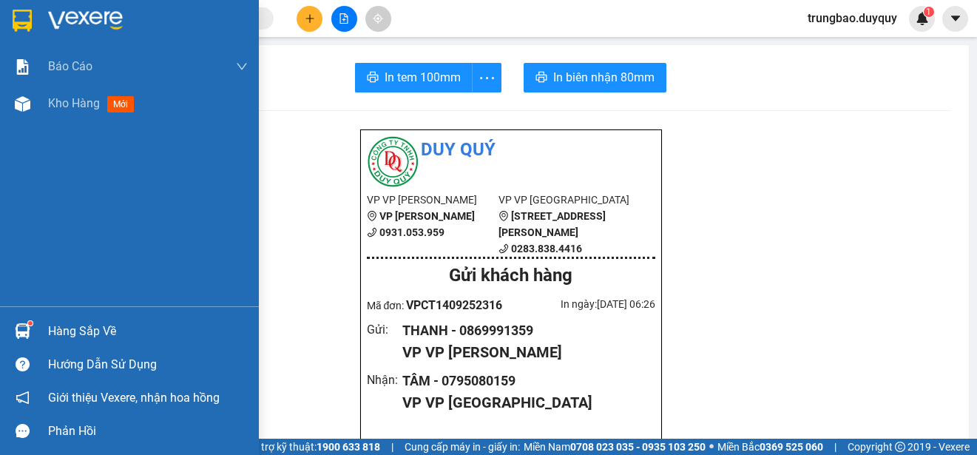
click at [23, 20] on img at bounding box center [22, 21] width 19 height 22
